Goal: Transaction & Acquisition: Purchase product/service

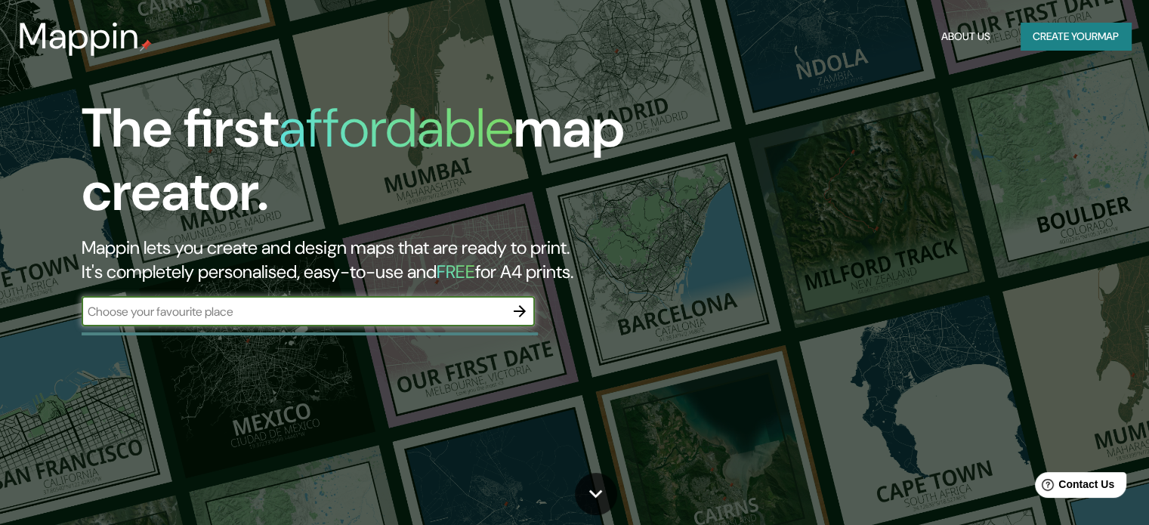
click at [286, 303] on input "text" at bounding box center [293, 311] width 423 height 17
type input "ancon"
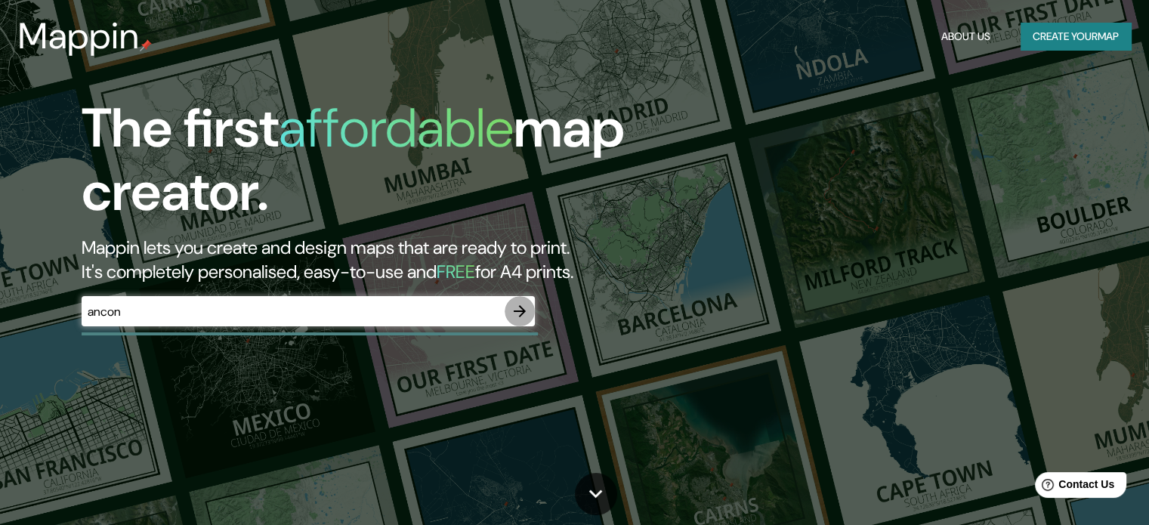
click at [523, 308] on icon "button" at bounding box center [519, 311] width 18 height 18
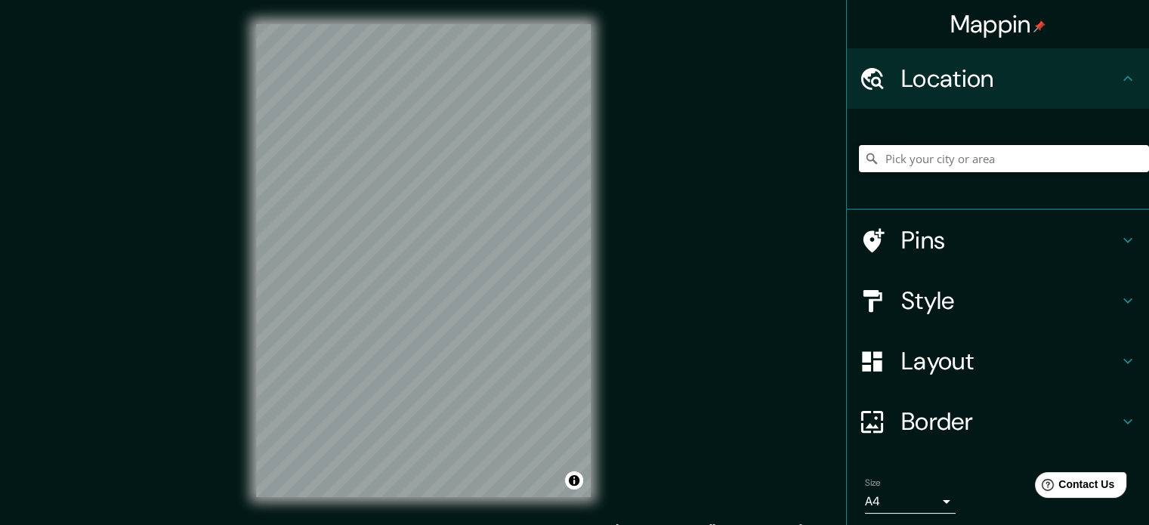
click at [897, 159] on input "Pick your city or area" at bounding box center [1004, 158] width 290 height 27
click at [977, 159] on input "Pick your city or area" at bounding box center [1004, 158] width 290 height 27
paste input "[GEOGRAPHIC_DATA]"
click at [977, 159] on input "[GEOGRAPHIC_DATA], [GEOGRAPHIC_DATA], [GEOGRAPHIC_DATA][PERSON_NAME], [GEOGRAPH…" at bounding box center [1004, 158] width 290 height 27
paste input "[GEOGRAPHIC_DATA]"
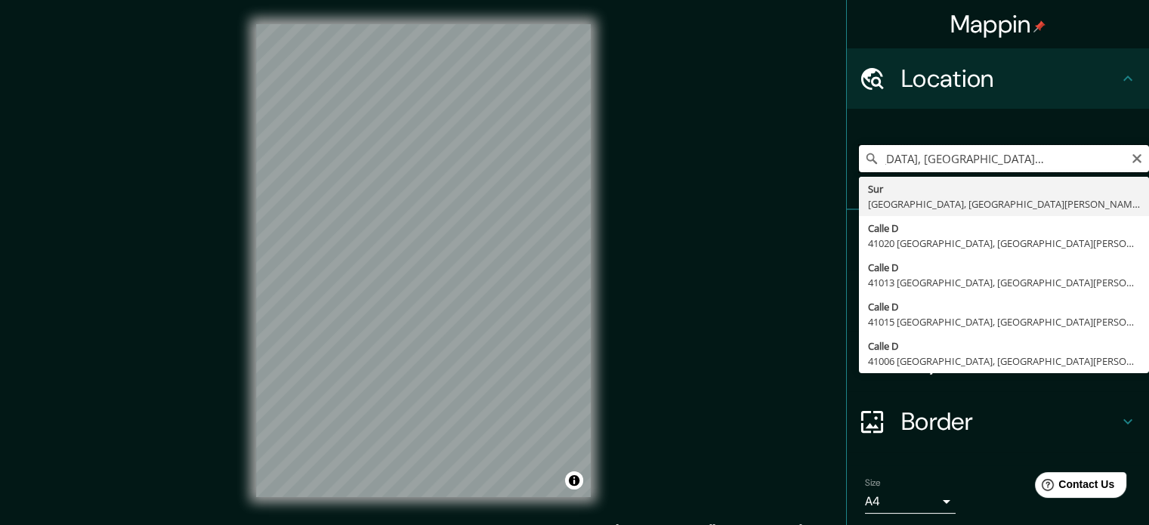
scroll to position [0, 89]
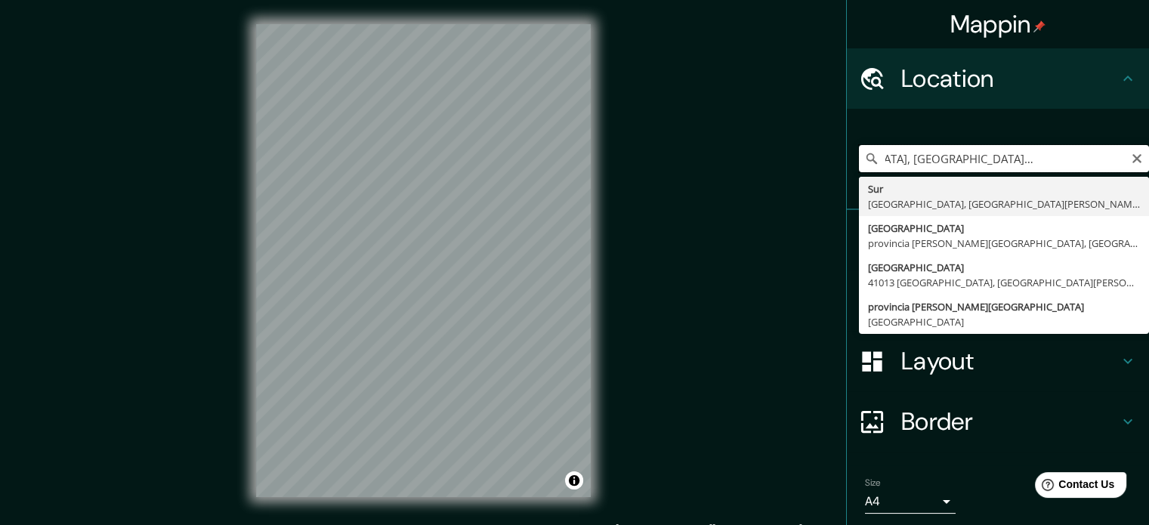
drag, startPoint x: 1094, startPoint y: 162, endPoint x: 885, endPoint y: 163, distance: 209.2
click at [885, 163] on input "[GEOGRAPHIC_DATA], [GEOGRAPHIC_DATA], provinci11°46'31.4"S 77°10'19.9"Wçççççççç…" at bounding box center [1004, 158] width 290 height 27
type input "Sur, [GEOGRAPHIC_DATA], provincçça [PERSON_NAME][GEOGRAPHIC_DATA], [GEOGRAPHIC_…"
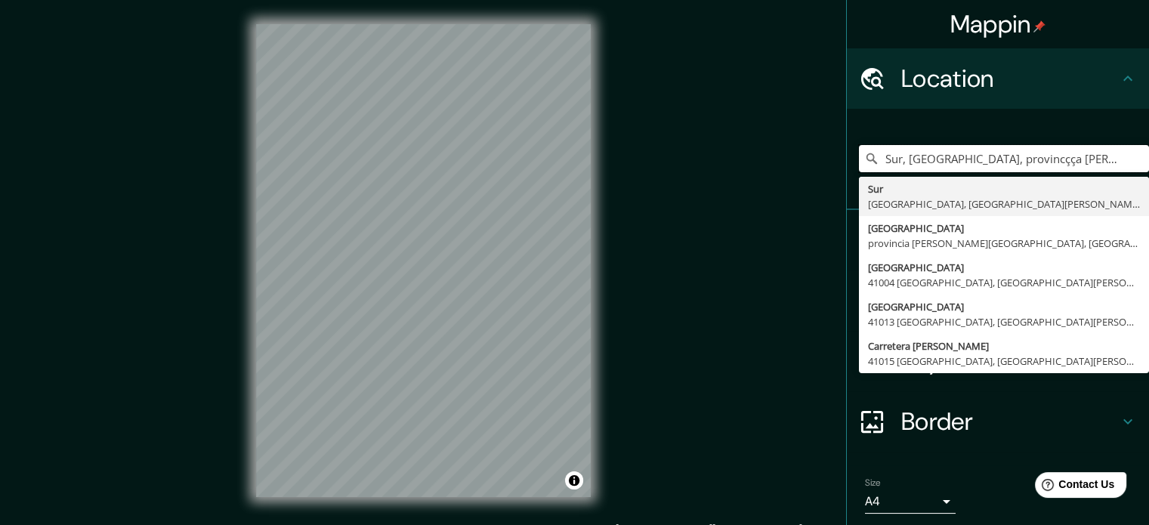
drag, startPoint x: 1096, startPoint y: 155, endPoint x: 815, endPoint y: 166, distance: 281.9
click at [815, 166] on div "Mappin Location [GEOGRAPHIC_DATA], [GEOGRAPHIC_DATA], [GEOGRAPHIC_DATA][PERSON_…" at bounding box center [574, 272] width 1149 height 545
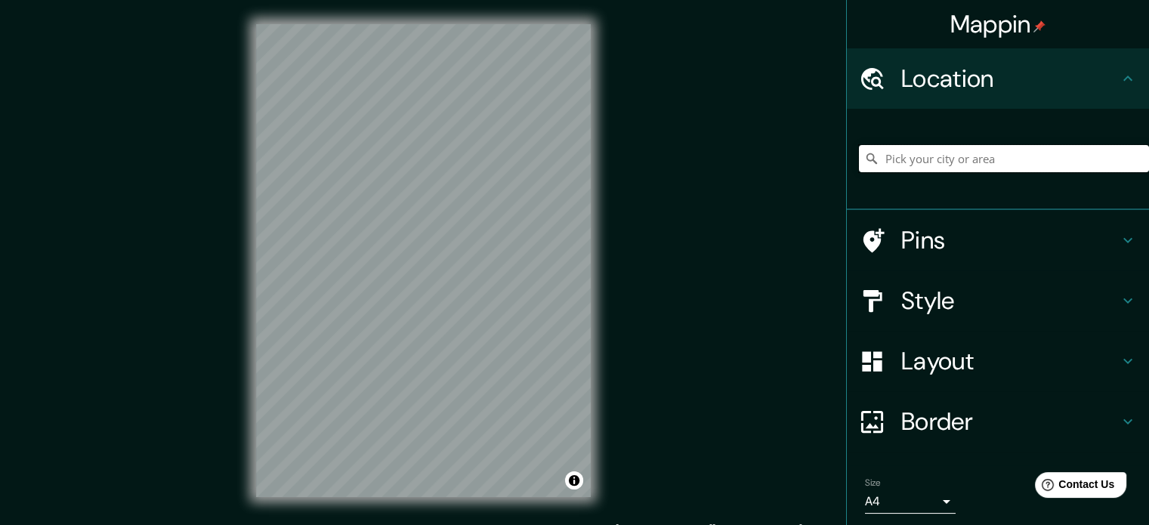
paste input "[GEOGRAPHIC_DATA]"
type input "[GEOGRAPHIC_DATA]"
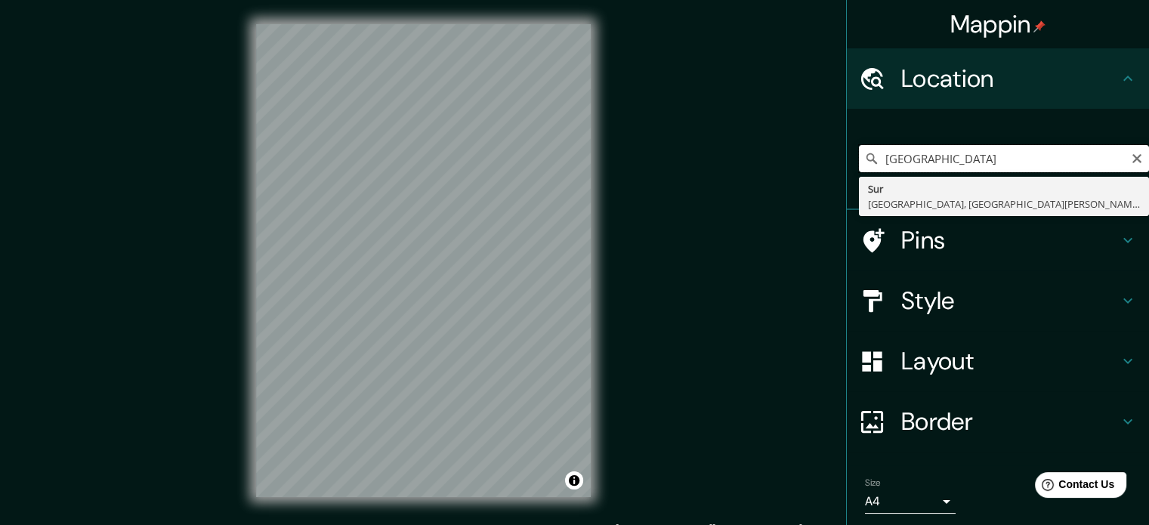
drag, startPoint x: 1045, startPoint y: 153, endPoint x: 872, endPoint y: 153, distance: 172.9
click at [872, 153] on input "[GEOGRAPHIC_DATA]" at bounding box center [1004, 158] width 290 height 27
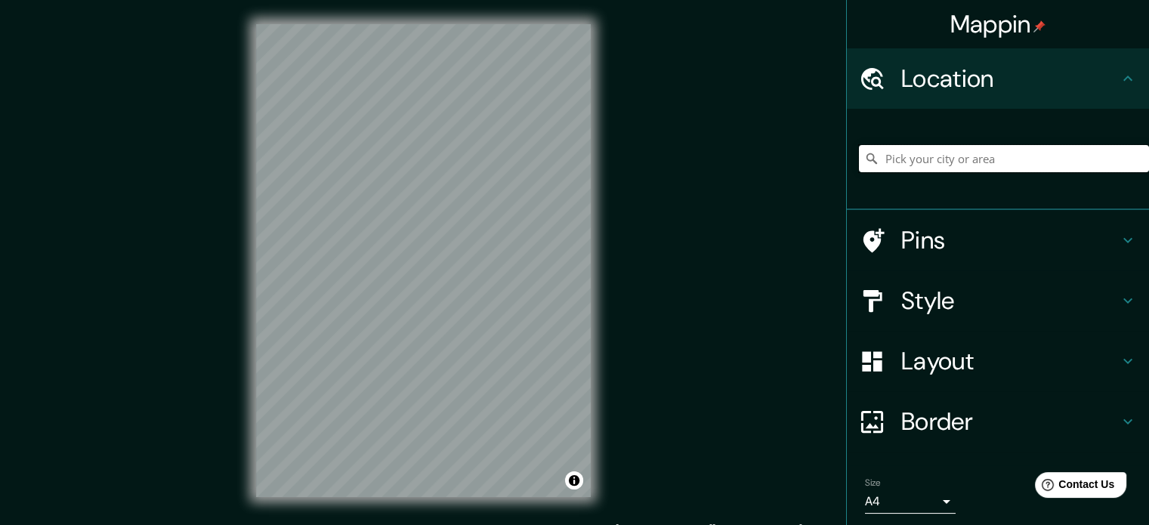
click at [938, 159] on input "Pick your city or area" at bounding box center [1004, 158] width 290 height 27
paste input "-11.77523131282104, -77.17222661887213"
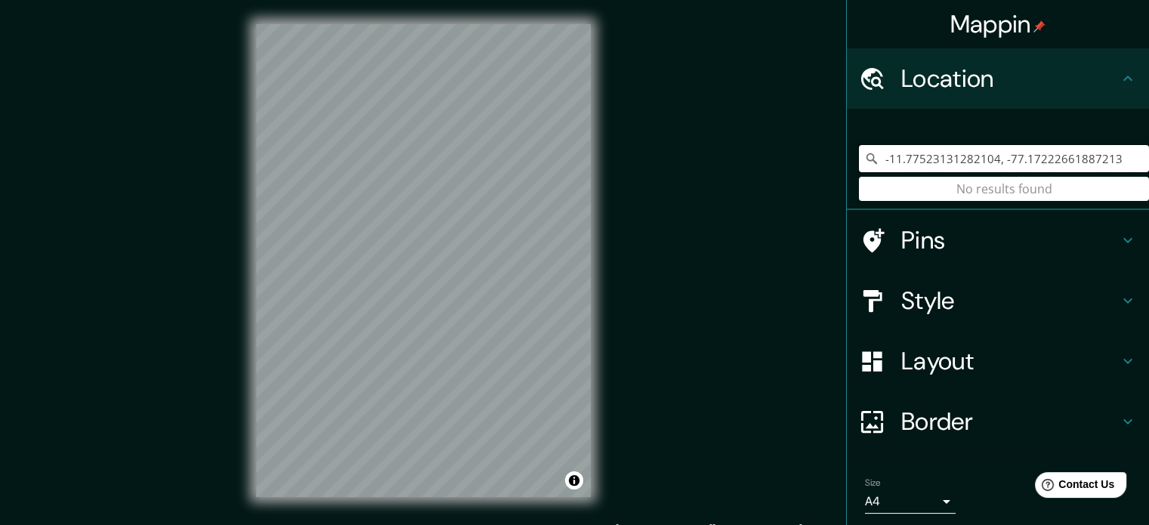
type input "-11.77523131282104, -77.17222661887213"
drag, startPoint x: 1113, startPoint y: 159, endPoint x: 837, endPoint y: 166, distance: 276.5
click at [846, 166] on div "-11.77523131282104, -77.17222661887213 No results found" at bounding box center [997, 159] width 302 height 101
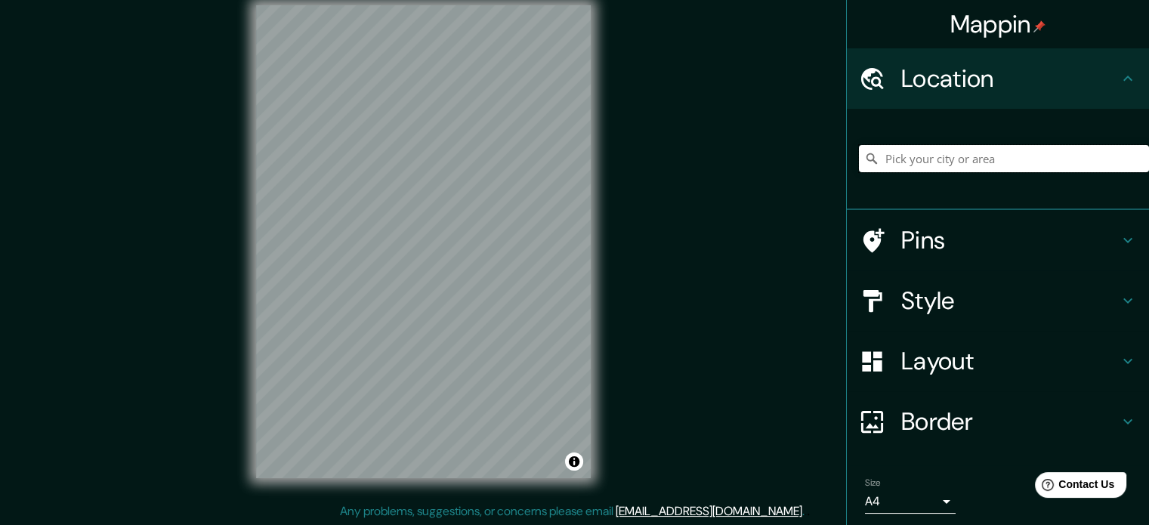
scroll to position [20, 0]
click at [1012, 315] on h4 "Style" at bounding box center [1009, 300] width 217 height 30
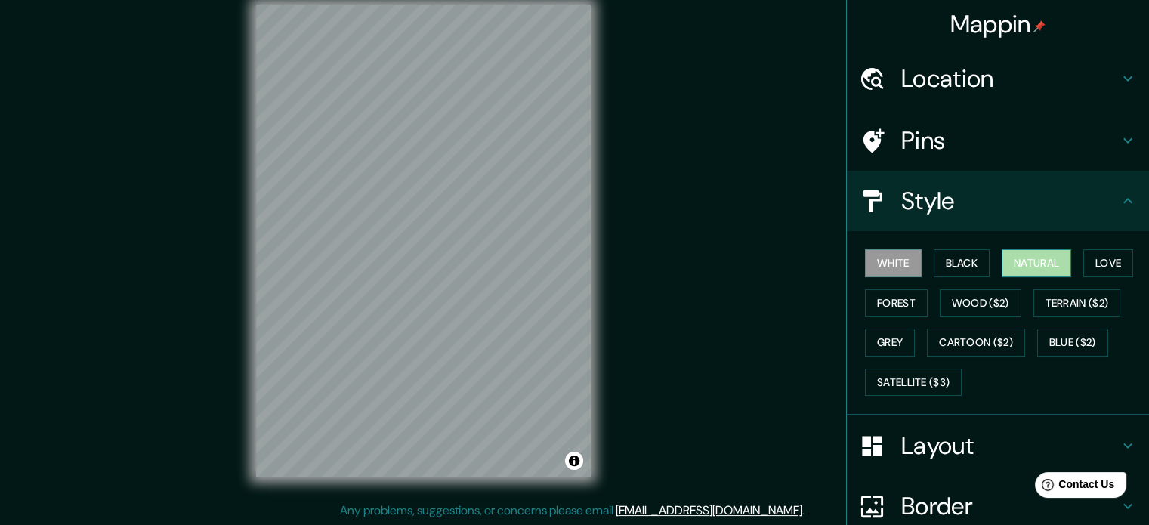
click at [1039, 264] on button "Natural" at bounding box center [1035, 263] width 69 height 28
click at [888, 294] on button "Forest" at bounding box center [896, 303] width 63 height 28
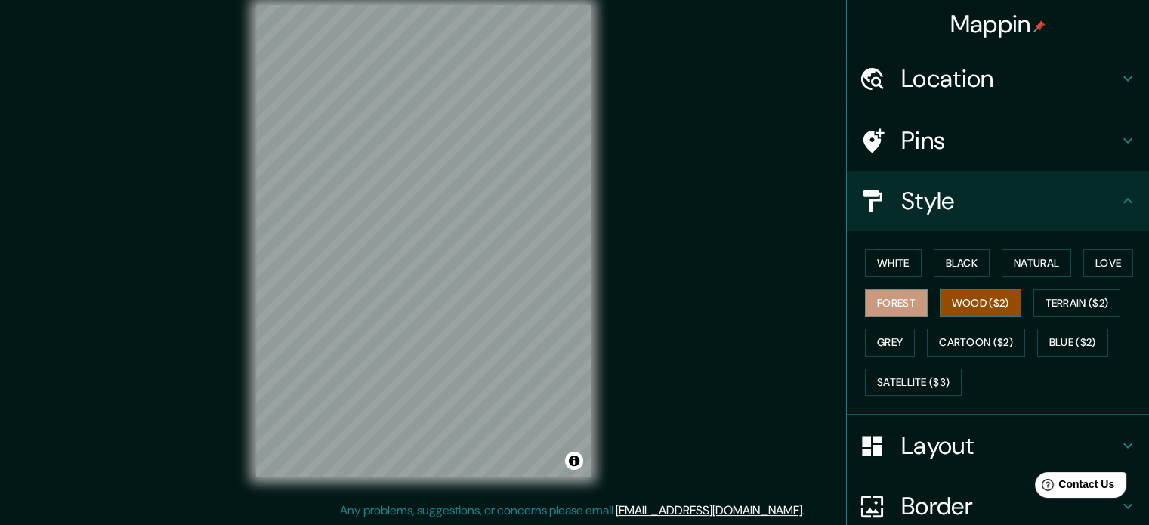
click at [989, 310] on button "Wood ($2)" at bounding box center [980, 303] width 82 height 28
click at [1111, 261] on button "Love" at bounding box center [1108, 263] width 50 height 28
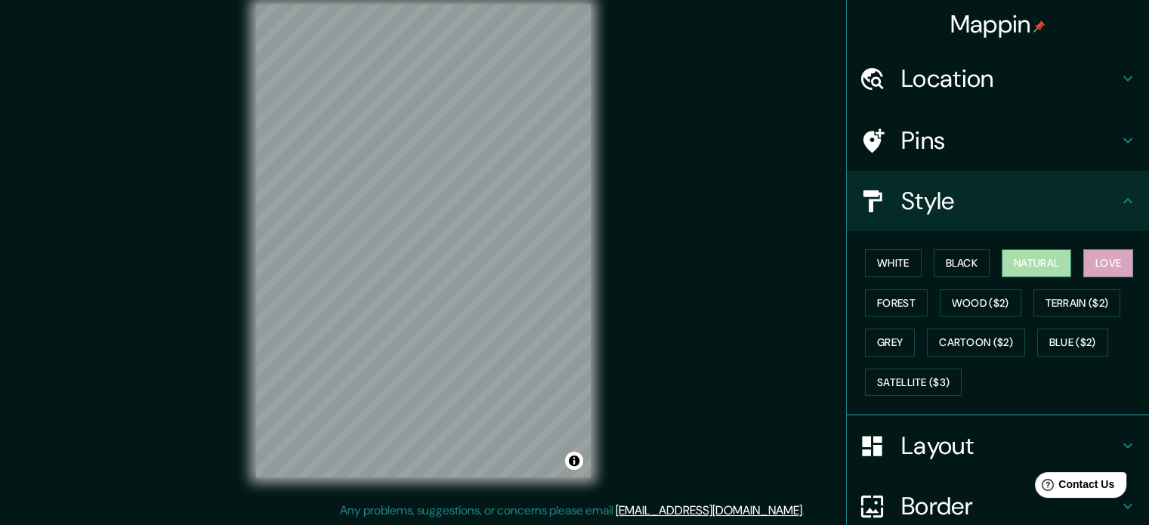
click at [1021, 255] on button "Natural" at bounding box center [1035, 263] width 69 height 28
click at [884, 264] on button "White" at bounding box center [893, 263] width 57 height 28
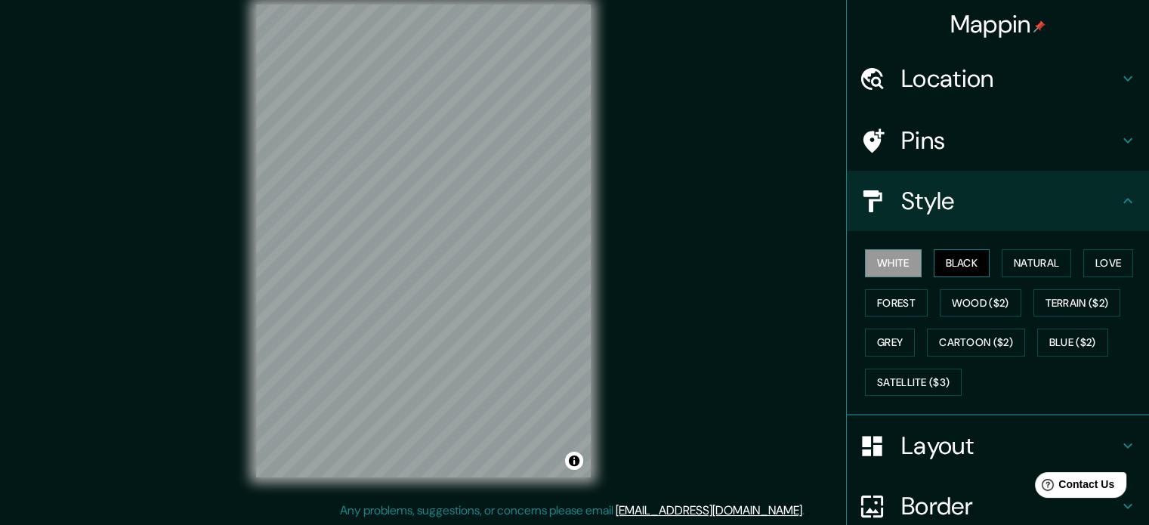
click at [961, 258] on button "Black" at bounding box center [961, 263] width 57 height 28
click at [1025, 261] on button "Natural" at bounding box center [1035, 263] width 69 height 28
drag, startPoint x: 913, startPoint y: 252, endPoint x: 936, endPoint y: 260, distance: 24.6
click at [914, 253] on div "White Black Natural Love Forest Wood ($2) Terrain ($2) Grey Cartoon ($2) Blue (…" at bounding box center [1004, 322] width 290 height 159
click at [941, 260] on button "Black" at bounding box center [961, 263] width 57 height 28
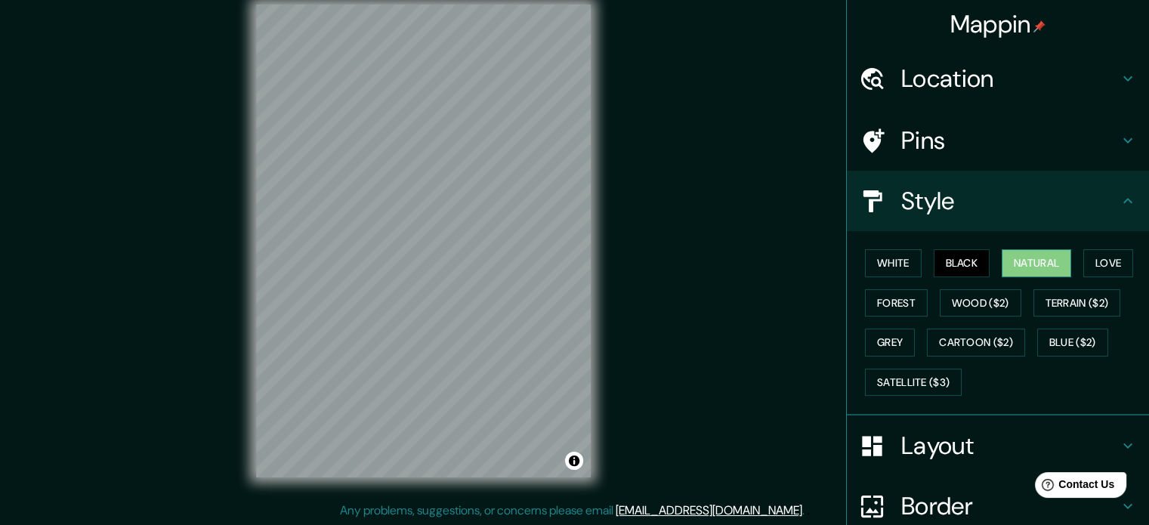
click at [1030, 263] on button "Natural" at bounding box center [1035, 263] width 69 height 28
click at [865, 263] on button "White" at bounding box center [893, 263] width 57 height 28
click at [942, 262] on button "Black" at bounding box center [961, 263] width 57 height 28
click at [1013, 270] on button "Natural" at bounding box center [1035, 263] width 69 height 28
click at [1109, 270] on button "Love" at bounding box center [1108, 263] width 50 height 28
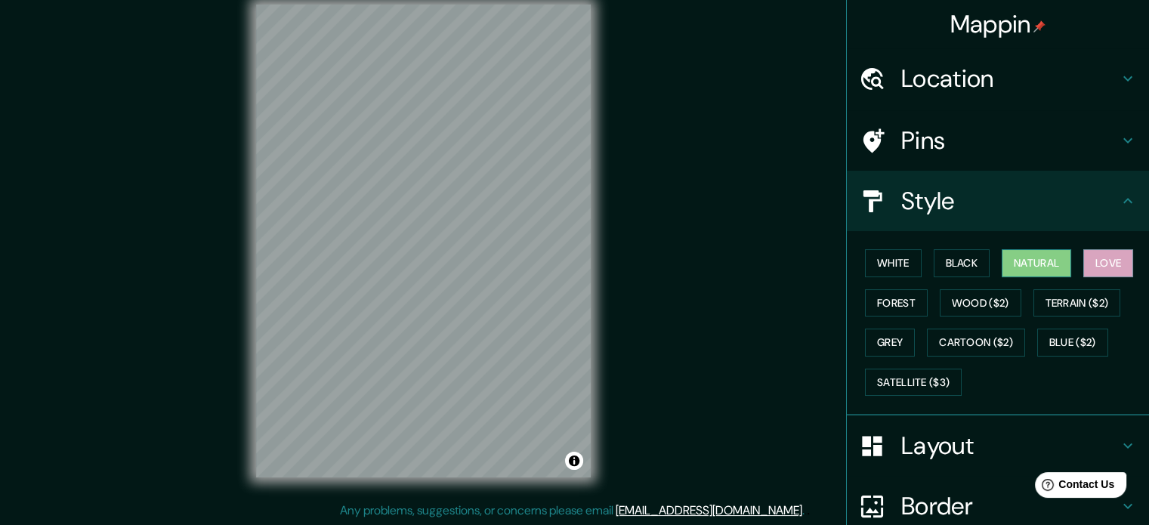
click at [1047, 264] on button "Natural" at bounding box center [1035, 263] width 69 height 28
click at [1127, 84] on div "Location" at bounding box center [997, 78] width 302 height 60
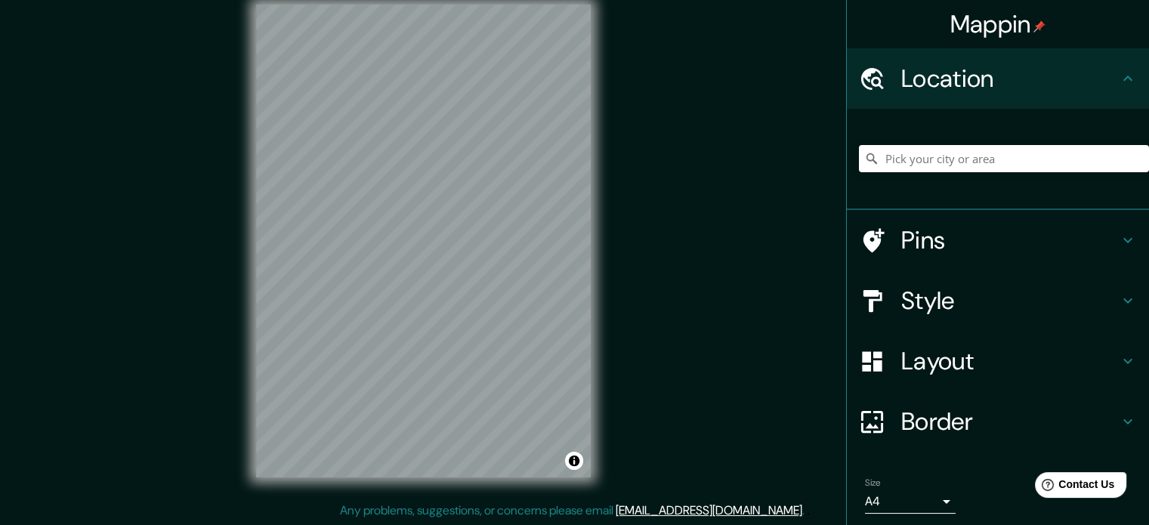
click at [1118, 83] on icon at bounding box center [1127, 78] width 18 height 18
click at [1099, 232] on h4 "Pins" at bounding box center [1009, 240] width 217 height 30
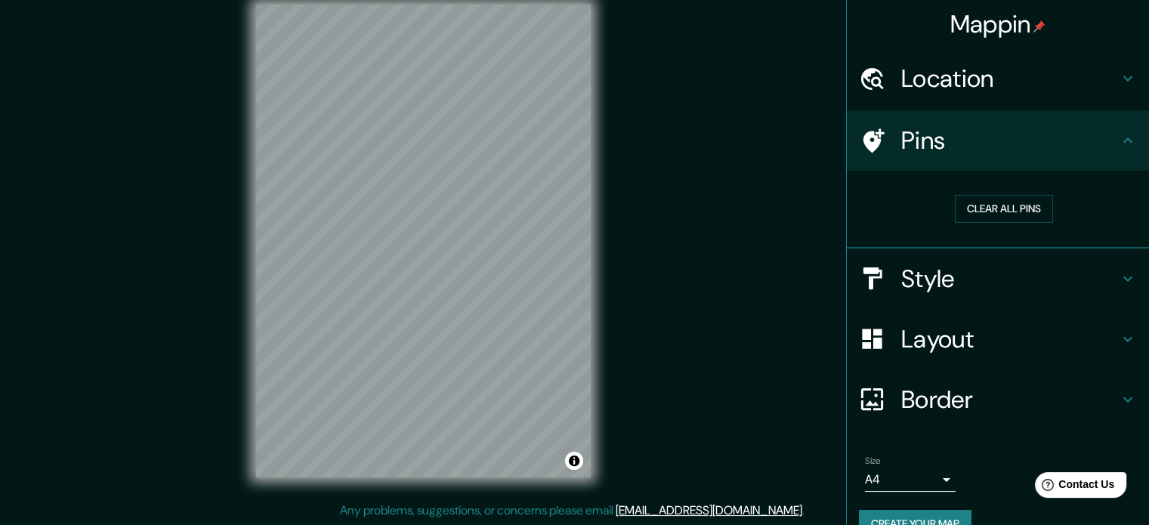
click at [1096, 146] on h4 "Pins" at bounding box center [1009, 140] width 217 height 30
click at [1118, 286] on icon at bounding box center [1127, 279] width 18 height 18
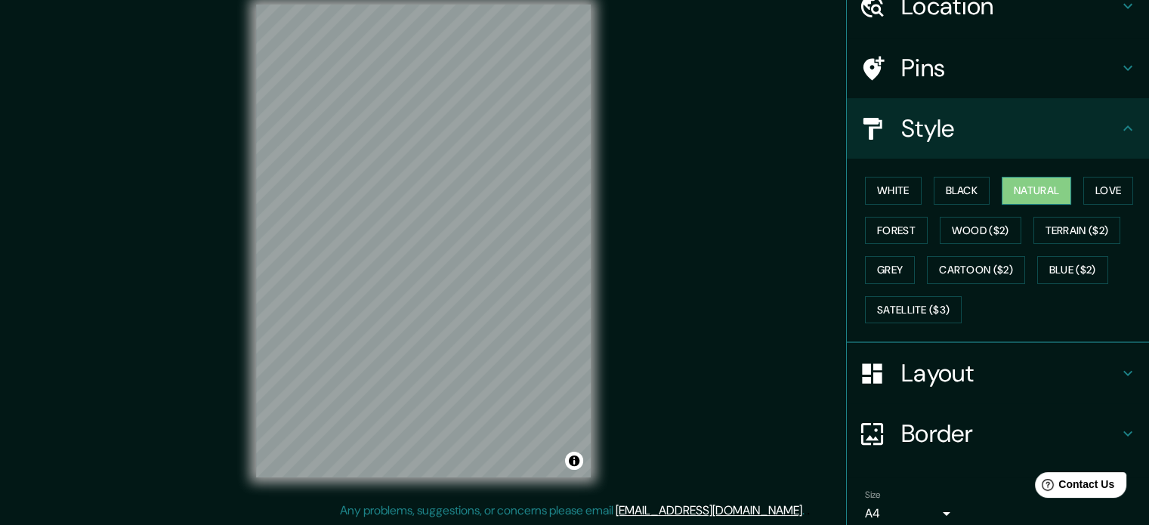
scroll to position [76, 0]
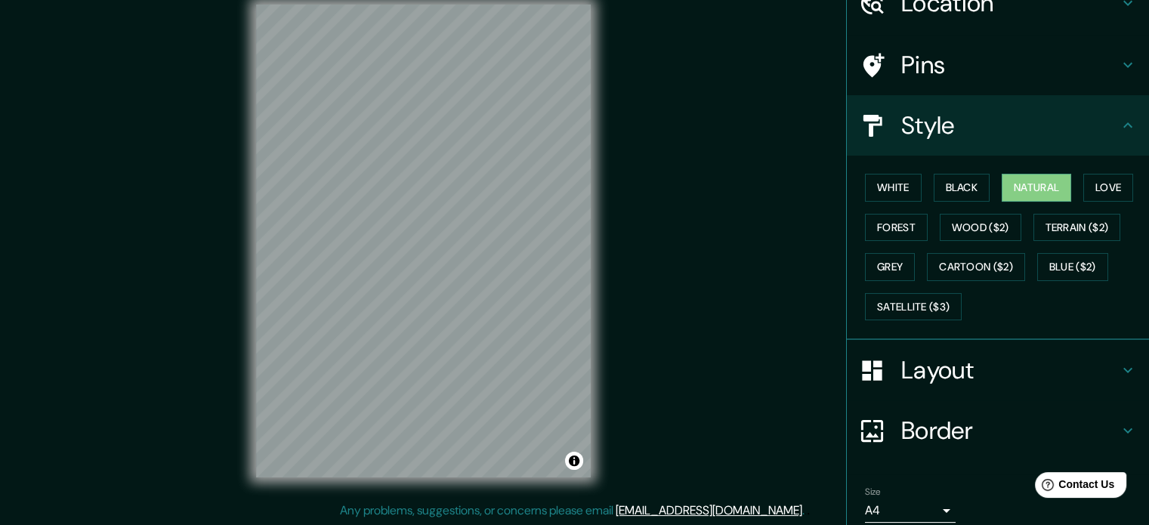
click at [1065, 119] on h4 "Style" at bounding box center [1009, 125] width 217 height 30
click at [1053, 369] on h4 "Layout" at bounding box center [1009, 370] width 217 height 30
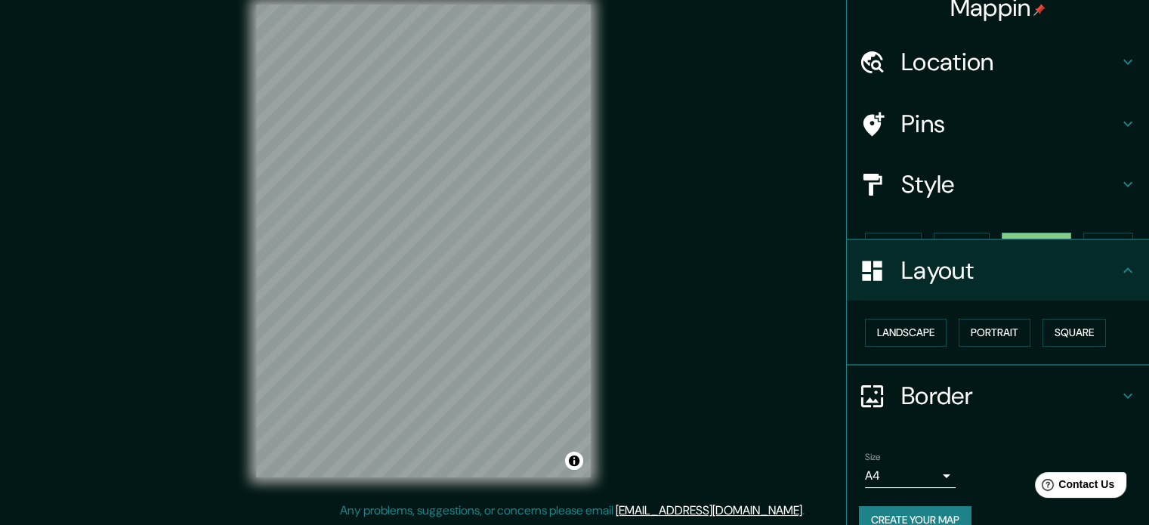
scroll to position [17, 0]
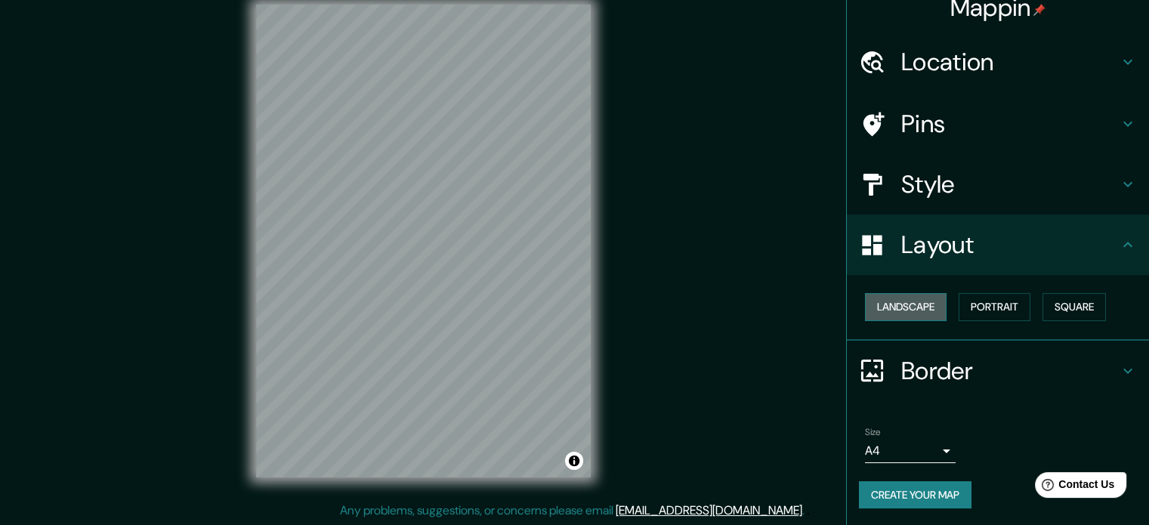
click at [920, 310] on button "Landscape" at bounding box center [906, 307] width 82 height 28
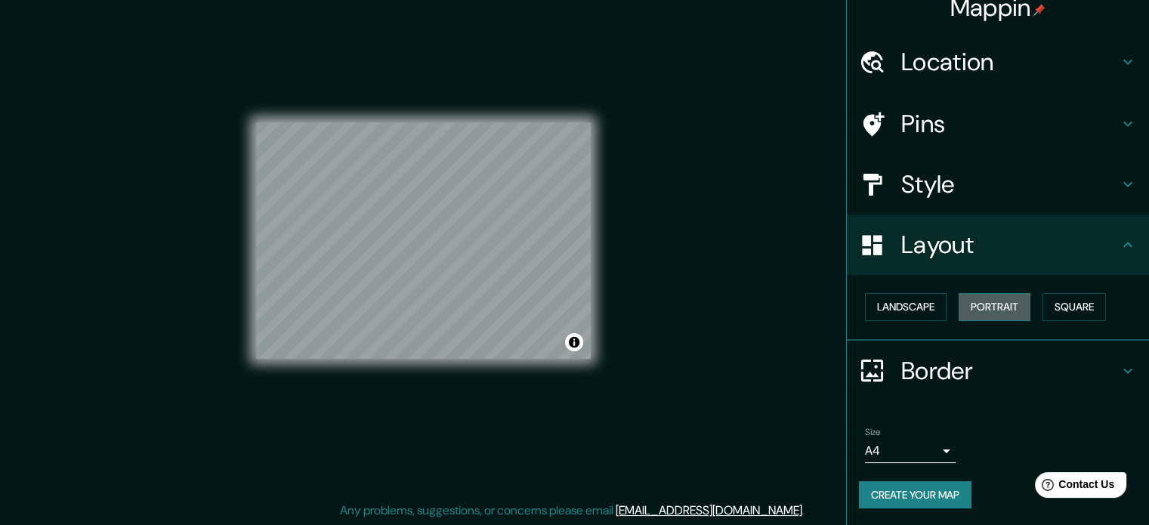
click at [993, 311] on button "Portrait" at bounding box center [994, 307] width 72 height 28
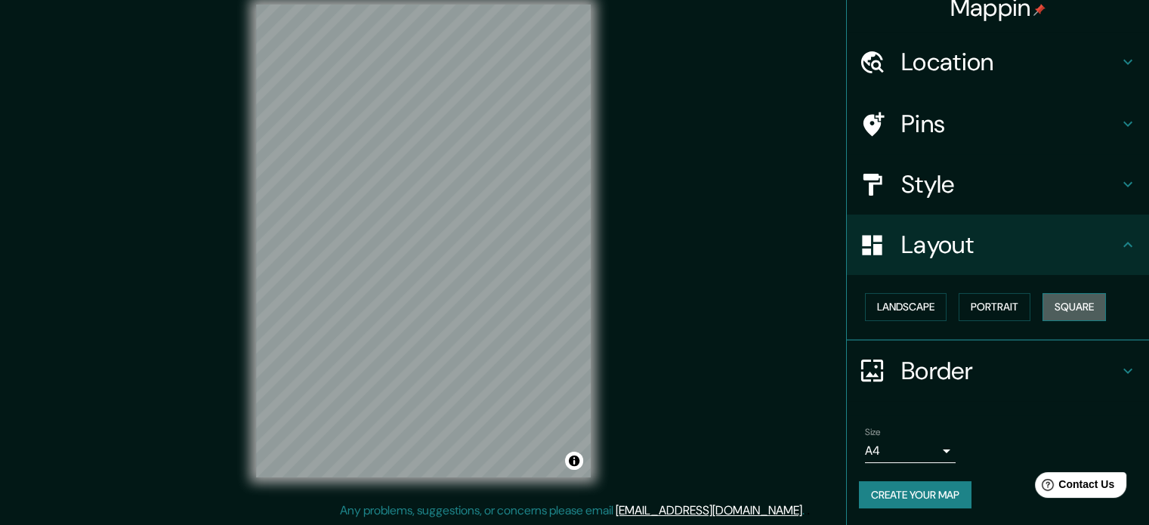
click at [1059, 315] on button "Square" at bounding box center [1073, 307] width 63 height 28
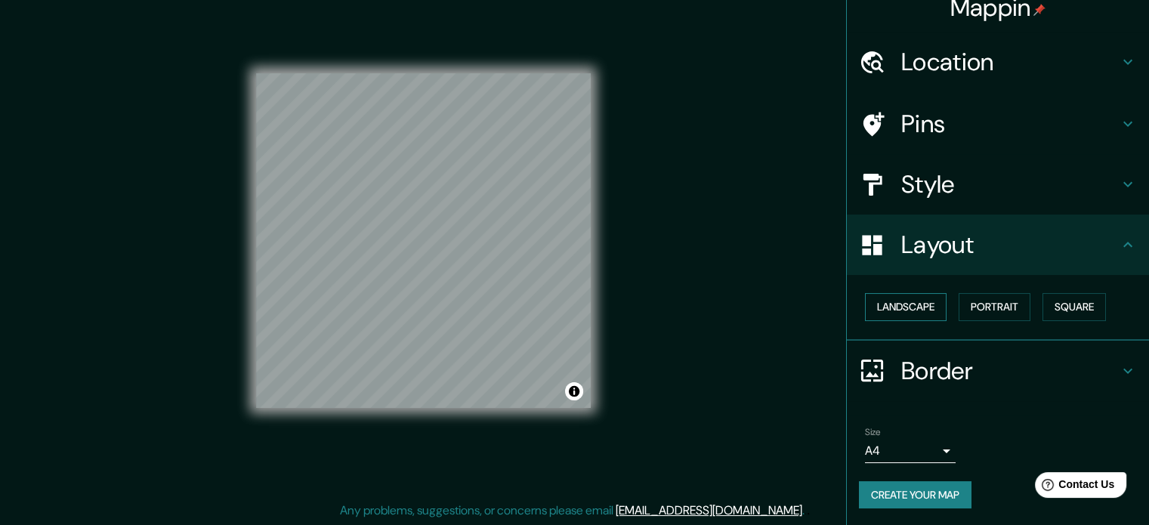
click at [913, 312] on button "Landscape" at bounding box center [906, 307] width 82 height 28
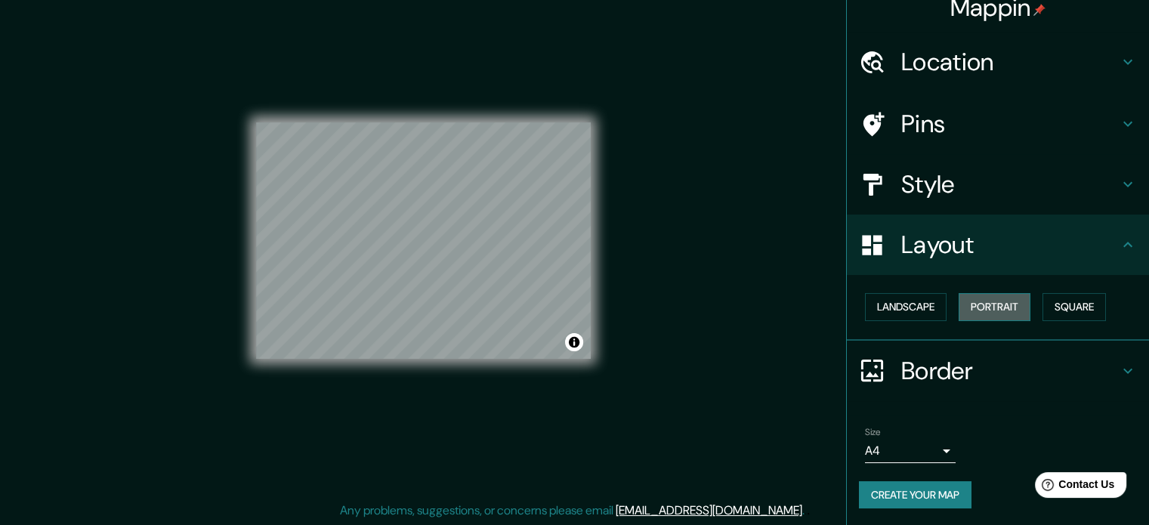
click at [986, 304] on button "Portrait" at bounding box center [994, 307] width 72 height 28
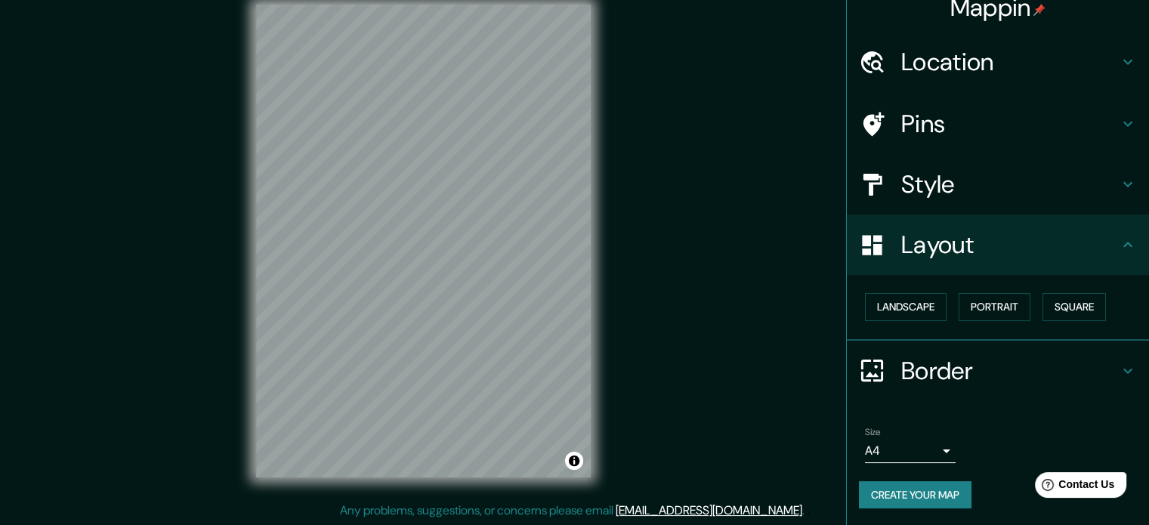
click at [1036, 359] on h4 "Border" at bounding box center [1009, 371] width 217 height 30
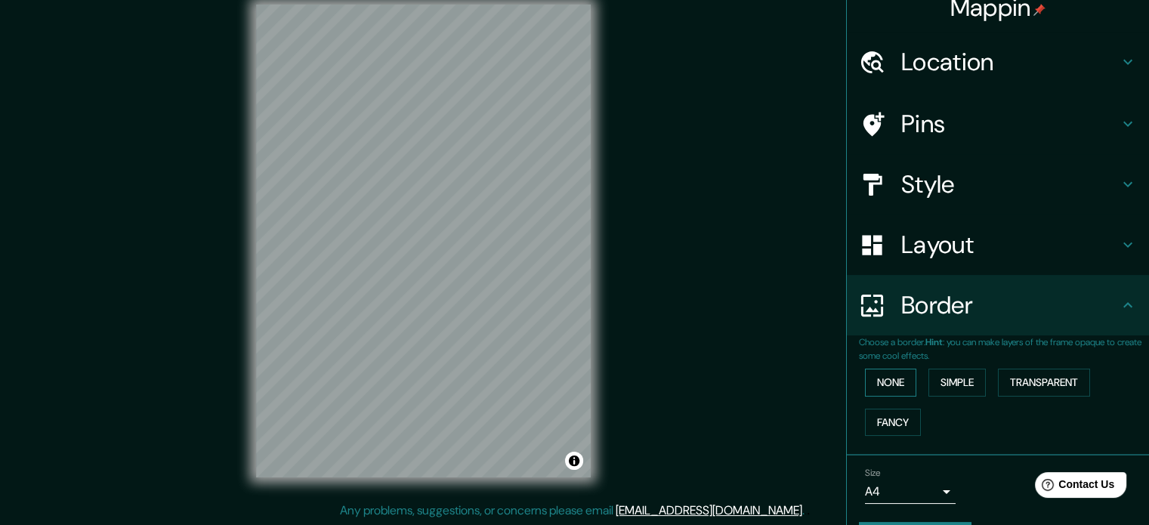
click at [883, 389] on button "None" at bounding box center [890, 382] width 51 height 28
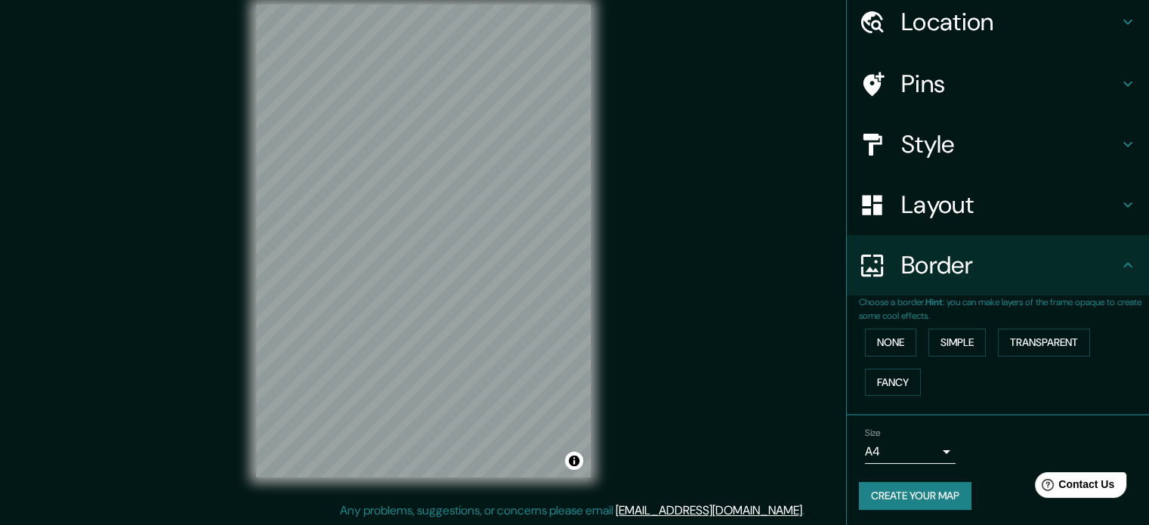
scroll to position [57, 0]
click at [926, 493] on button "Create your map" at bounding box center [915, 495] width 113 height 28
click at [921, 494] on div "Create your map" at bounding box center [998, 495] width 278 height 28
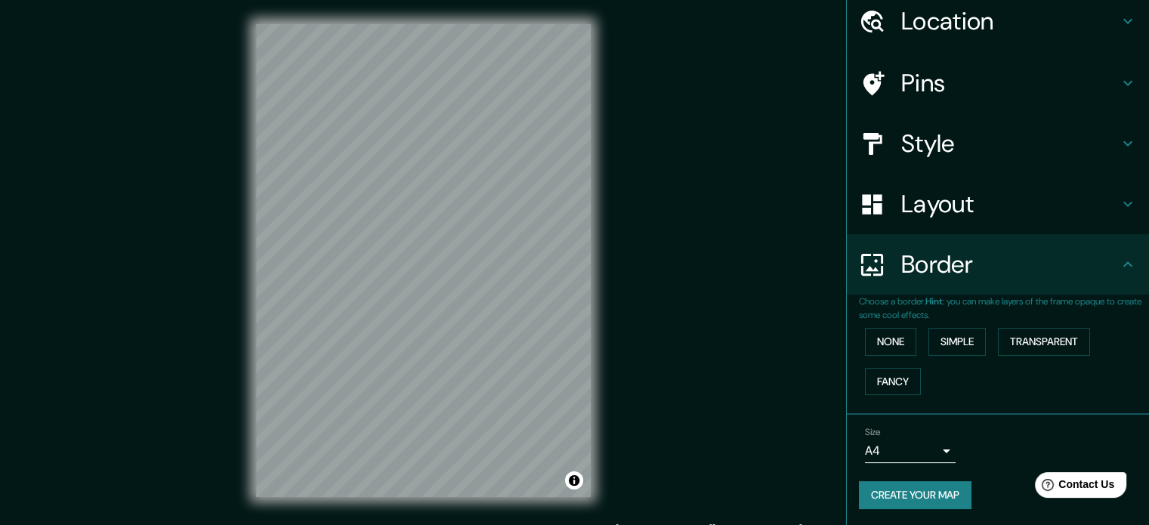
scroll to position [0, 0]
click at [964, 343] on button "Simple" at bounding box center [956, 342] width 57 height 28
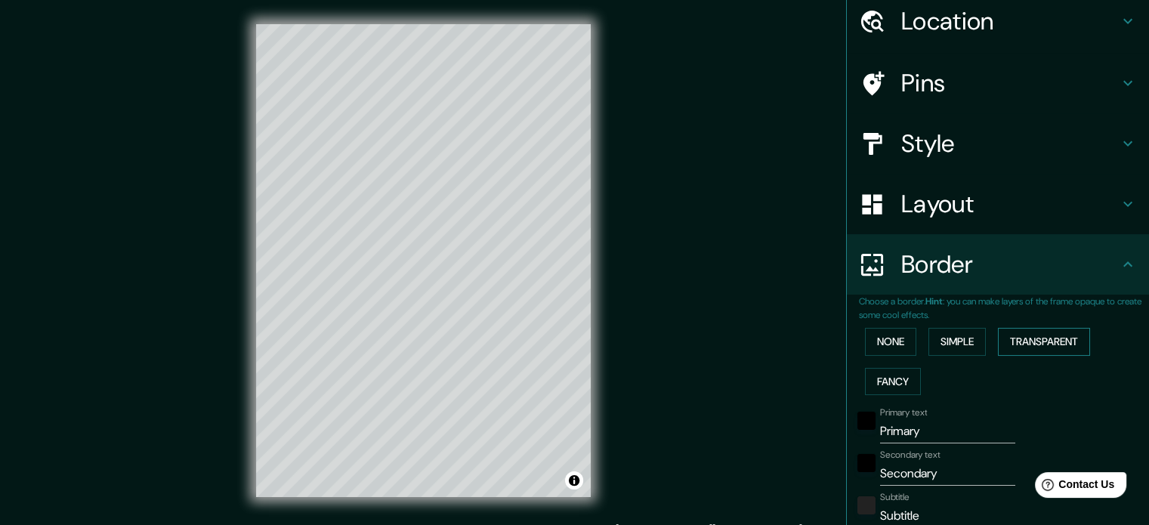
click at [1041, 344] on button "Transparent" at bounding box center [1044, 342] width 92 height 28
click at [899, 381] on button "Fancy" at bounding box center [893, 382] width 56 height 28
click at [893, 352] on button "None" at bounding box center [890, 342] width 51 height 28
